Goal: Check status: Check status

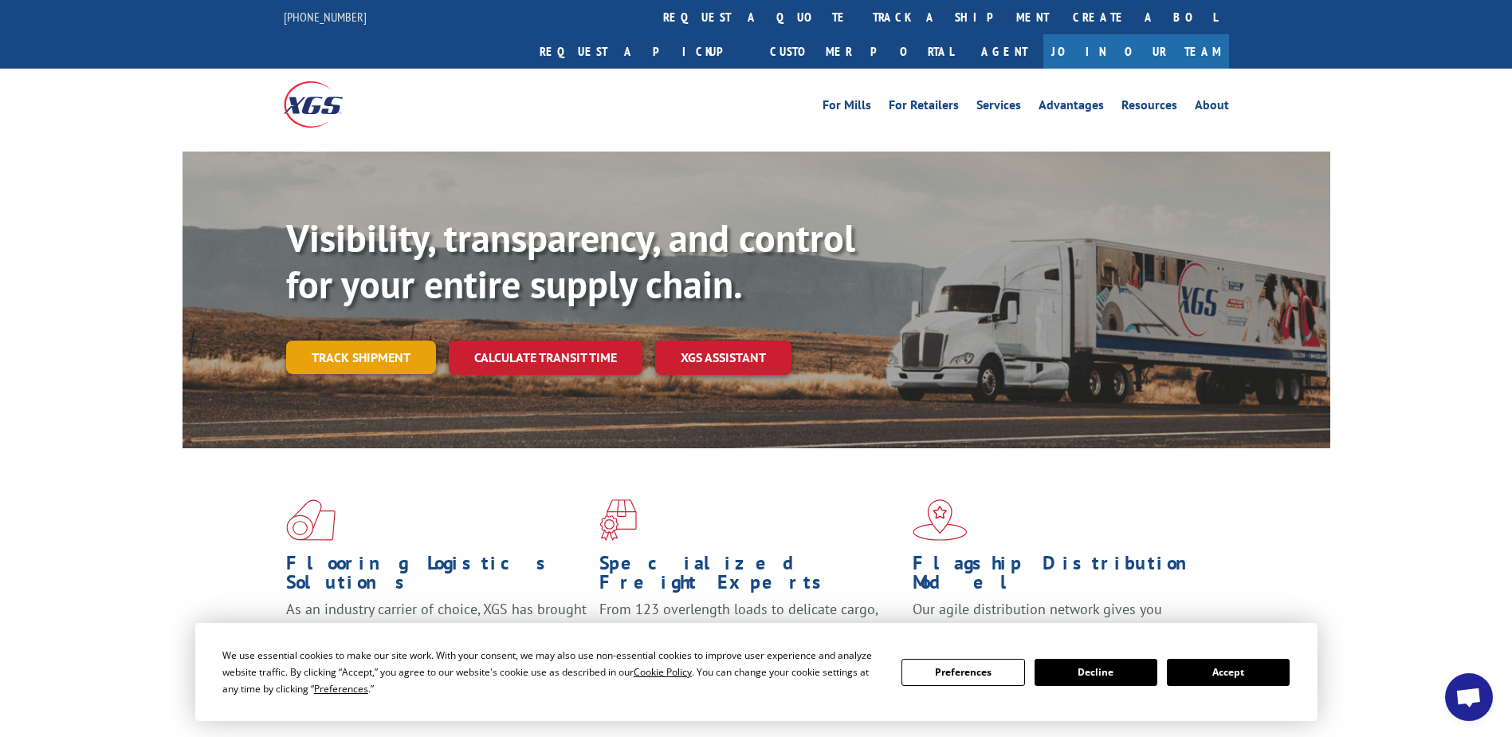
click at [361, 340] on link "Track shipment" at bounding box center [361, 356] width 150 height 33
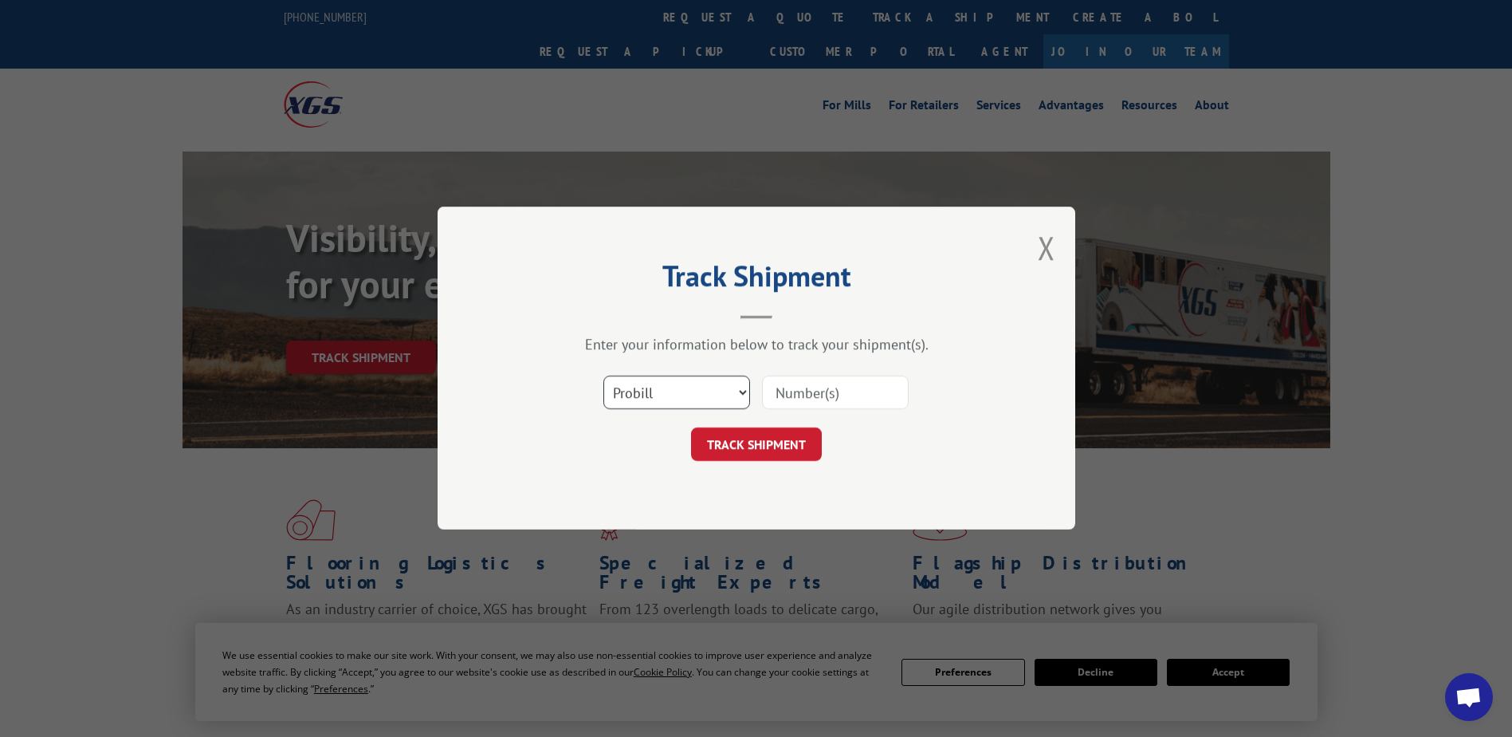
click at [741, 394] on select "Select category... Probill BOL PO" at bounding box center [677, 392] width 147 height 33
select select "bol"
click at [604, 376] on select "Select category... Probill BOL PO" at bounding box center [677, 392] width 147 height 33
click at [823, 399] on input at bounding box center [835, 392] width 147 height 33
type input "3367662"
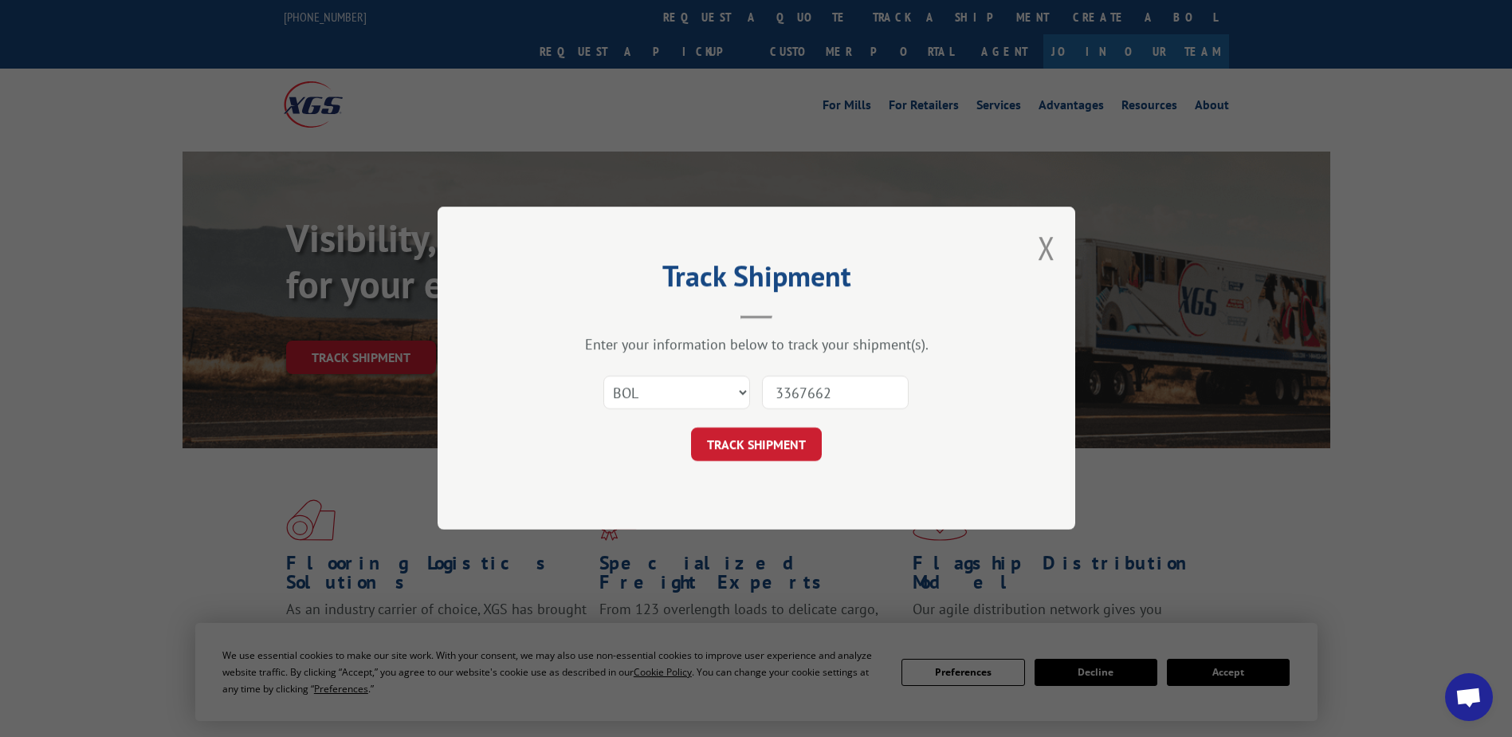
click button "TRACK SHIPMENT" at bounding box center [756, 444] width 131 height 33
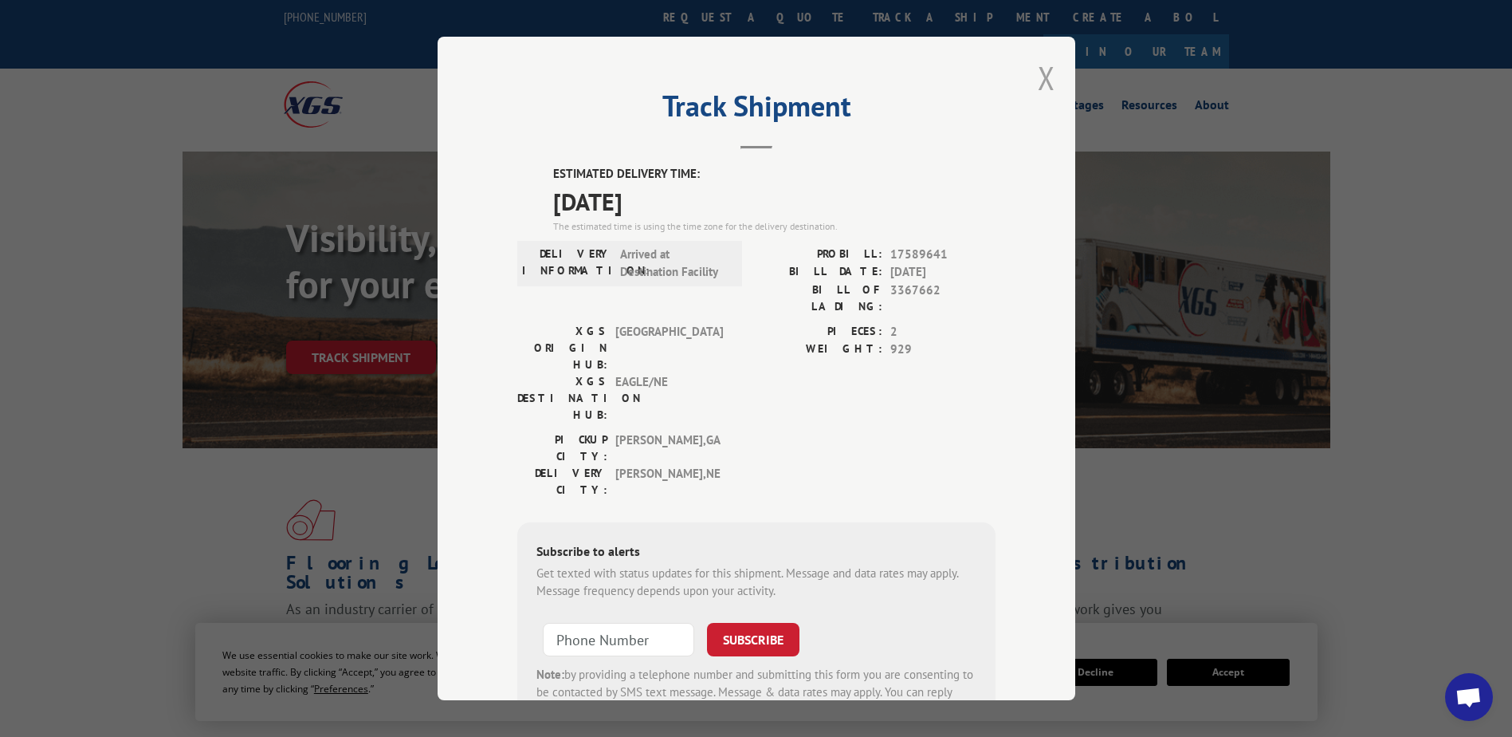
click at [1044, 76] on button "Close modal" at bounding box center [1047, 78] width 18 height 42
